Goal: Transaction & Acquisition: Purchase product/service

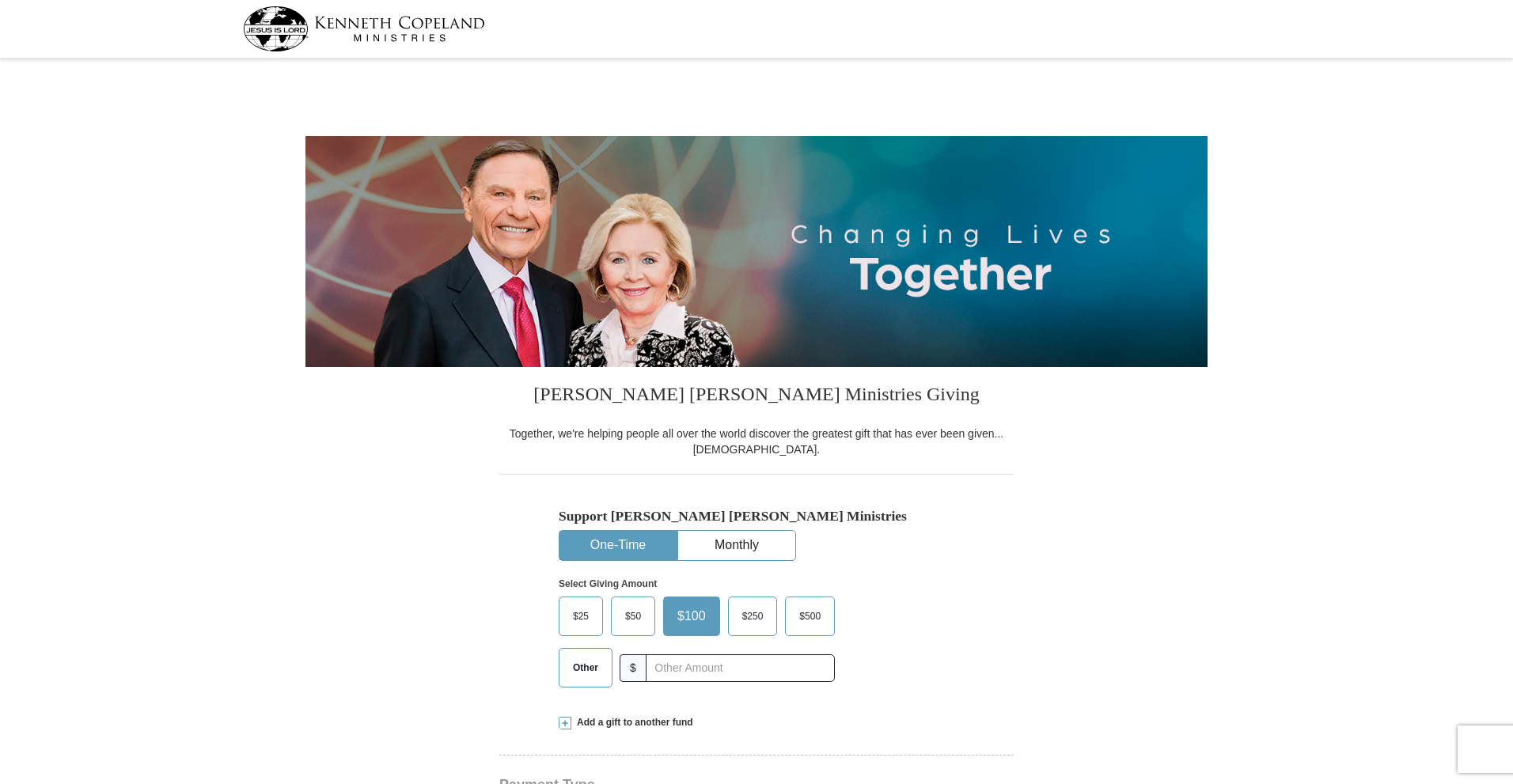
select select "FL"
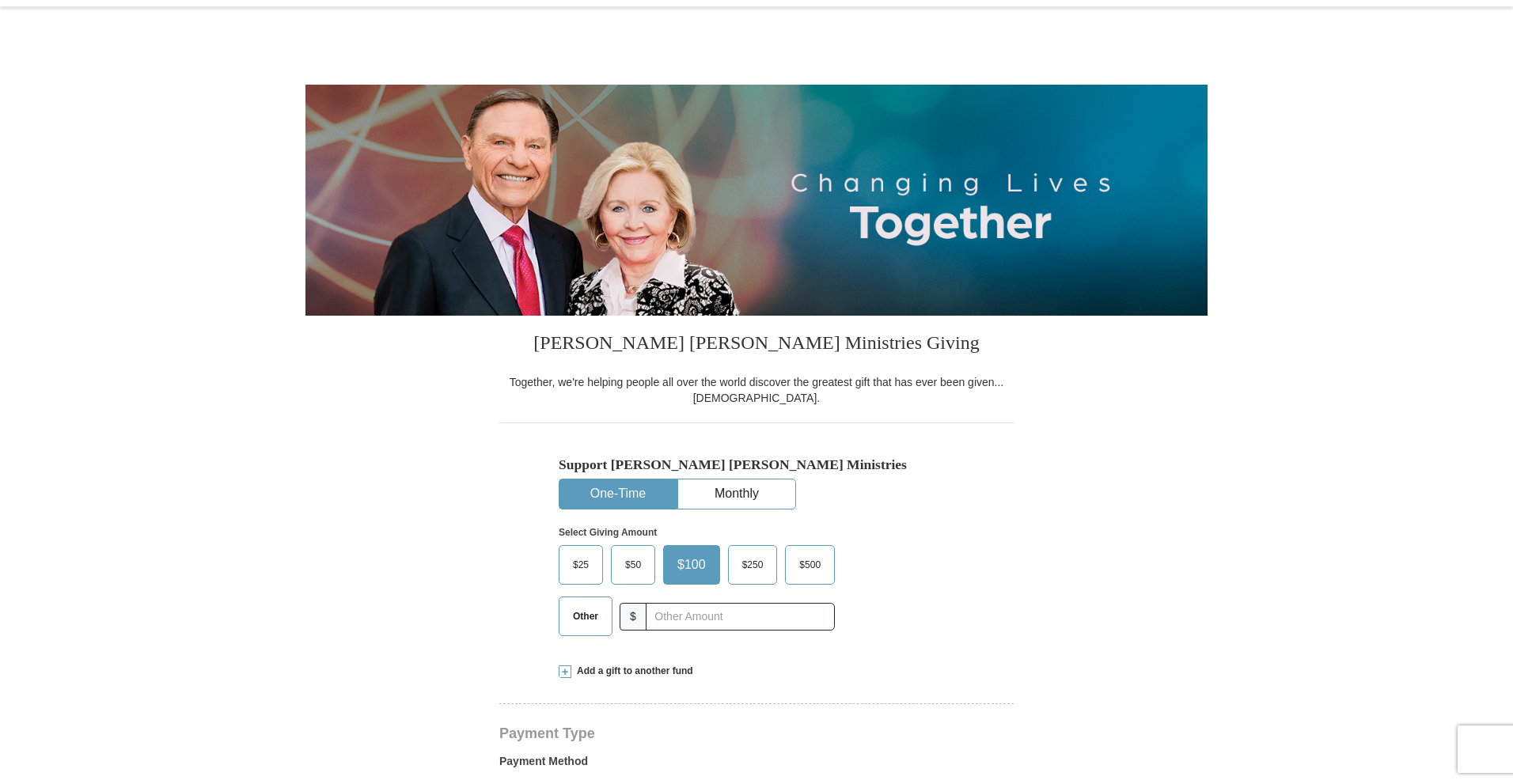
scroll to position [79, 0]
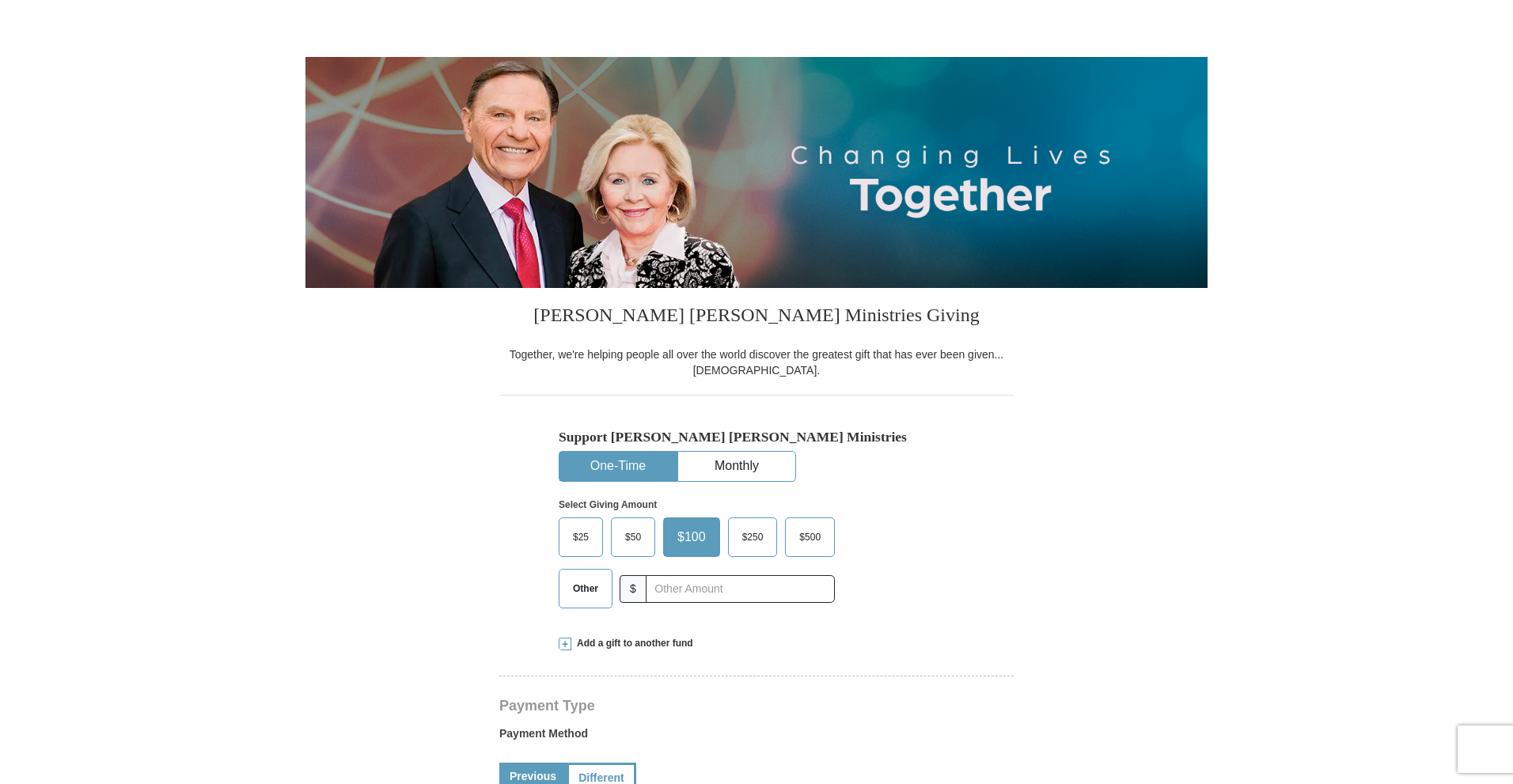
click at [595, 592] on span "Other" at bounding box center [585, 588] width 41 height 23
click at [0, 0] on input "Other" at bounding box center [0, 0] width 0 height 0
click at [700, 593] on input "text" at bounding box center [740, 589] width 176 height 28
type input "200.00"
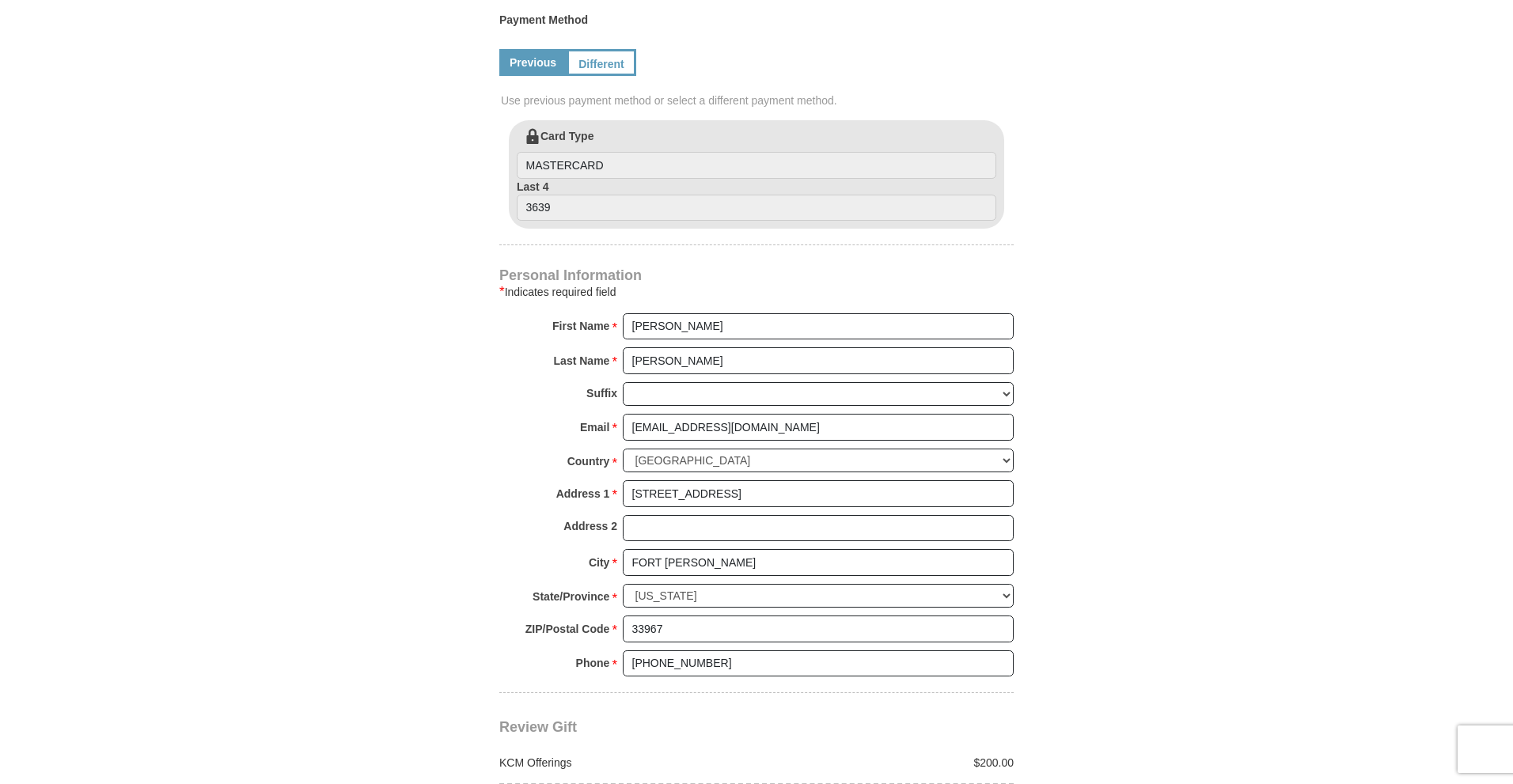
scroll to position [949, 0]
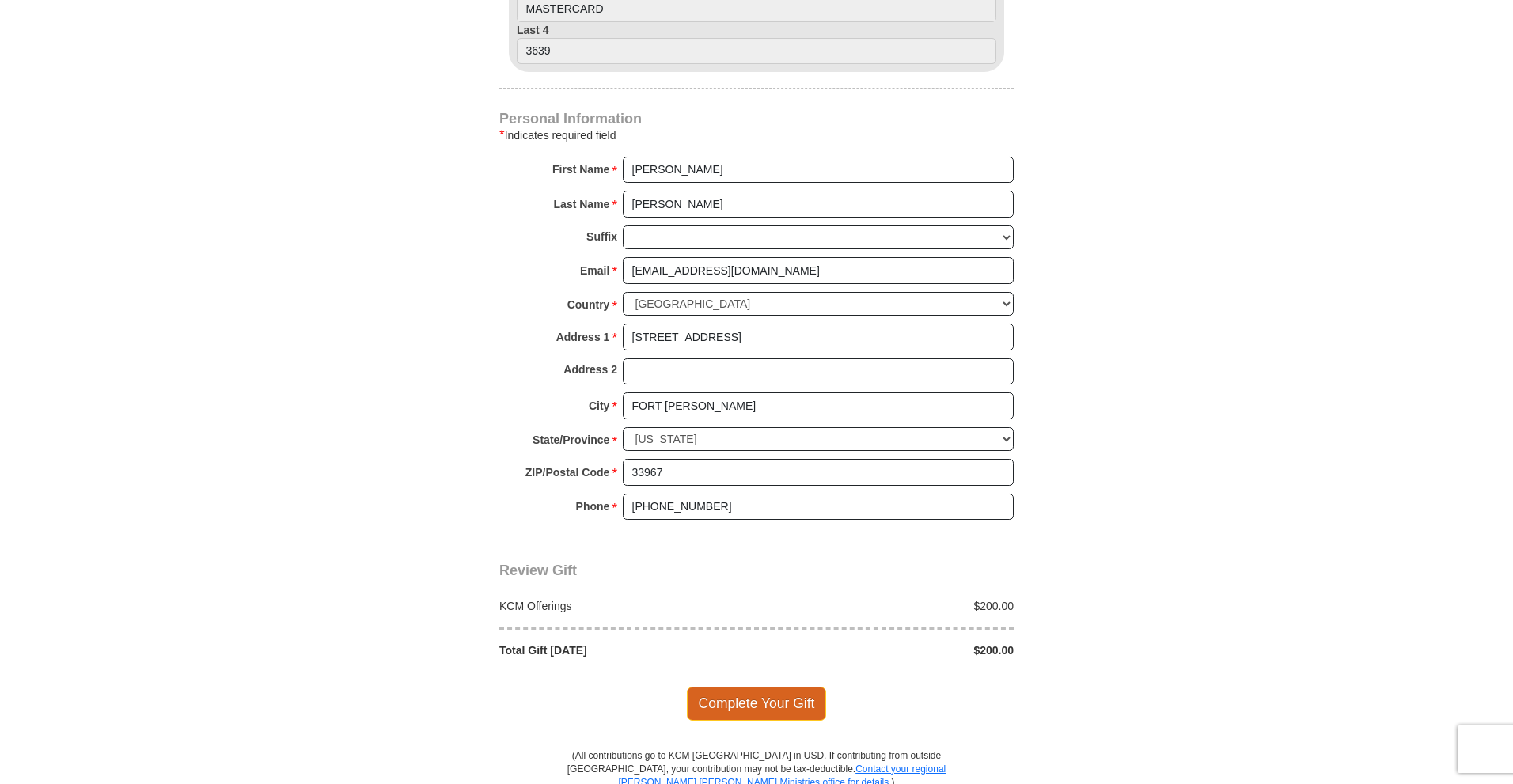
click at [764, 696] on span "Complete Your Gift" at bounding box center [756, 703] width 140 height 33
